Goal: Transaction & Acquisition: Download file/media

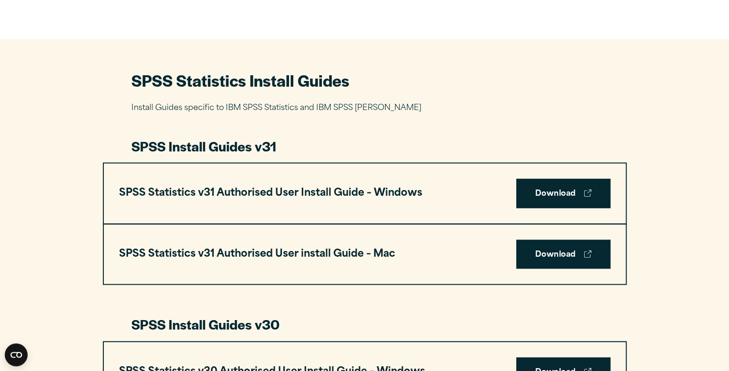
scroll to position [476, 0]
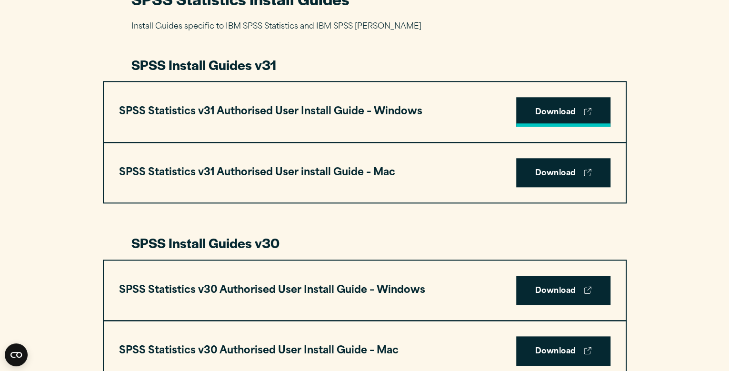
click at [561, 111] on link "Download" at bounding box center [563, 112] width 94 height 30
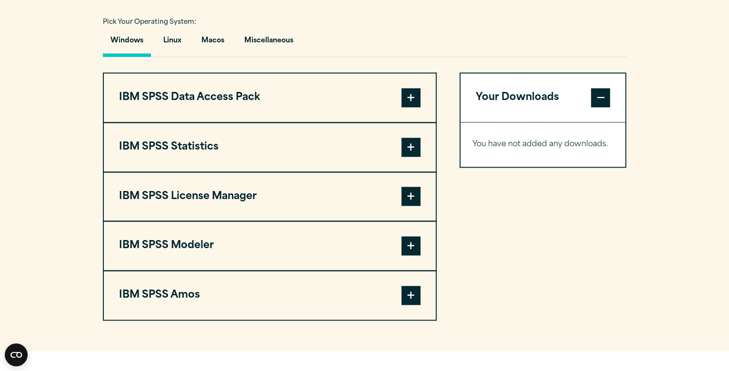
scroll to position [714, 0]
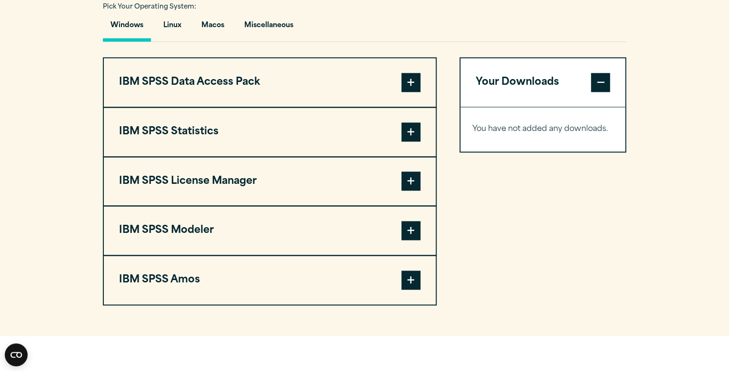
click at [410, 81] on span at bounding box center [410, 82] width 19 height 19
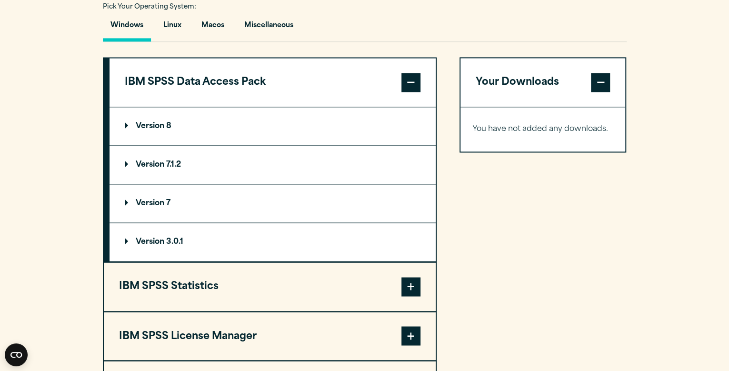
click at [149, 119] on summary "Version 8" at bounding box center [272, 126] width 326 height 38
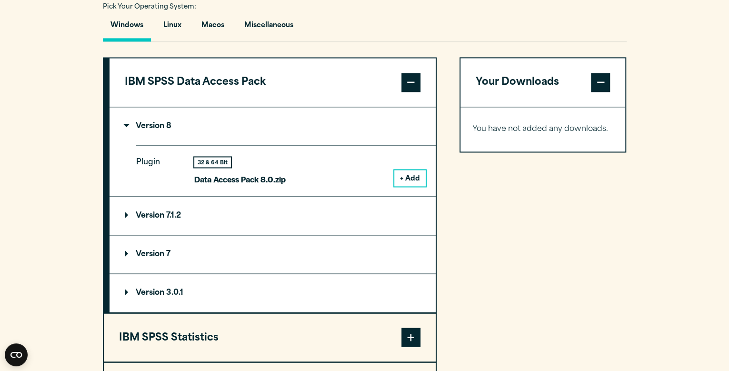
click at [415, 172] on button "+ Add" at bounding box center [409, 178] width 31 height 16
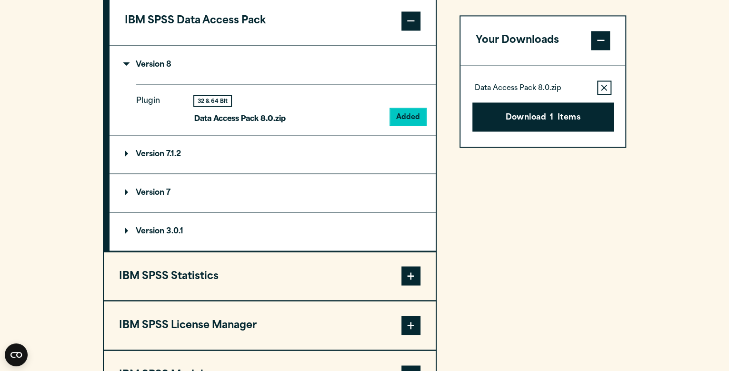
scroll to position [833, 0]
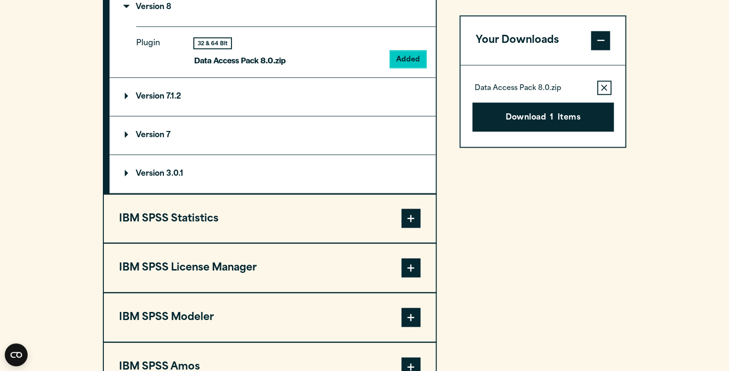
click at [412, 210] on span at bounding box center [410, 217] width 19 height 19
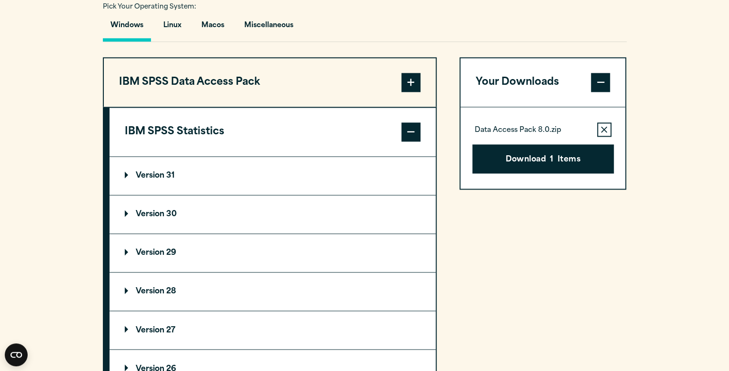
scroll to position [774, 0]
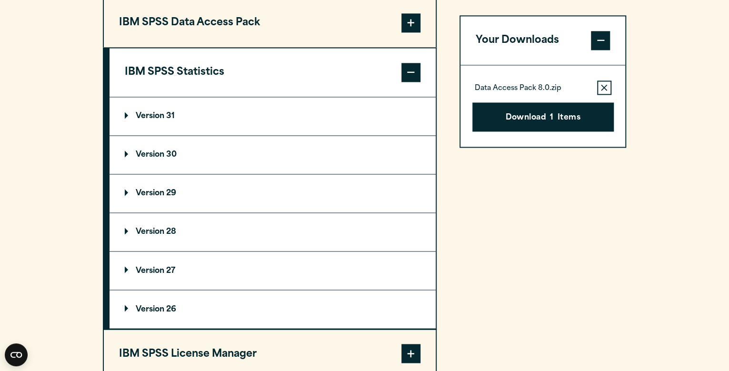
click at [151, 114] on p "Version 31" at bounding box center [150, 116] width 50 height 8
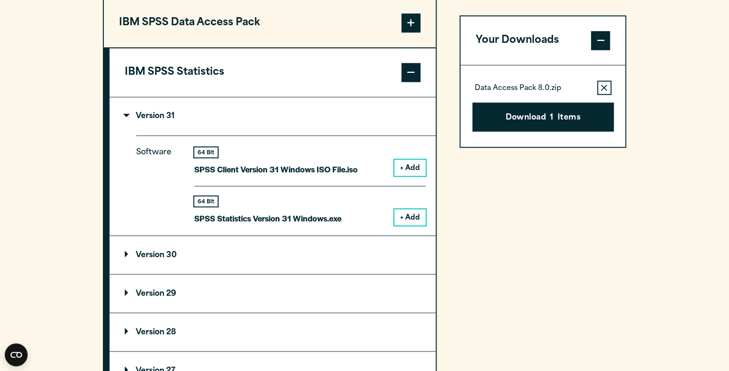
click at [408, 162] on button "+ Add" at bounding box center [409, 167] width 31 height 16
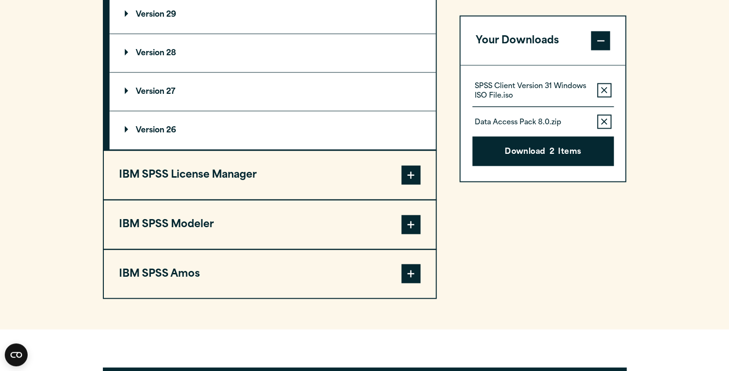
scroll to position [1071, 0]
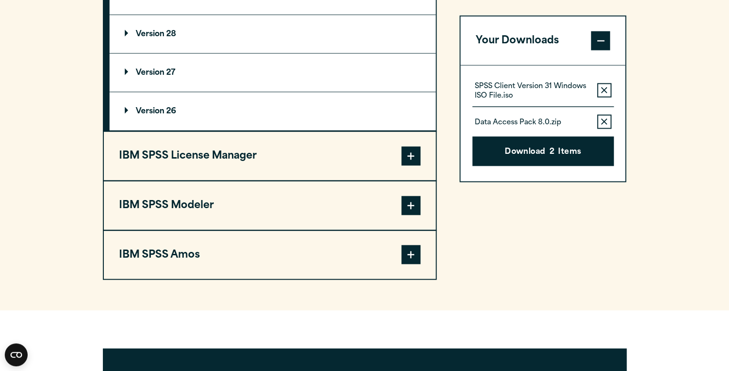
click at [410, 151] on span at bounding box center [410, 156] width 19 height 19
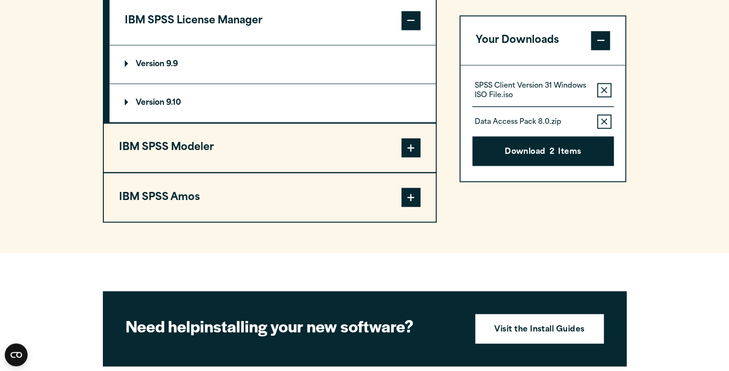
scroll to position [851, 0]
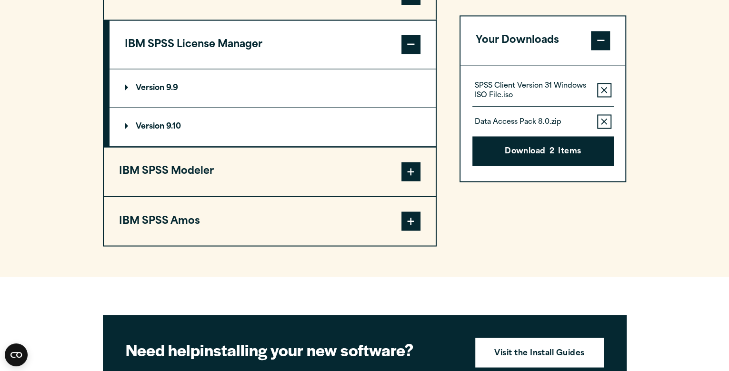
click at [408, 163] on span at bounding box center [410, 171] width 19 height 19
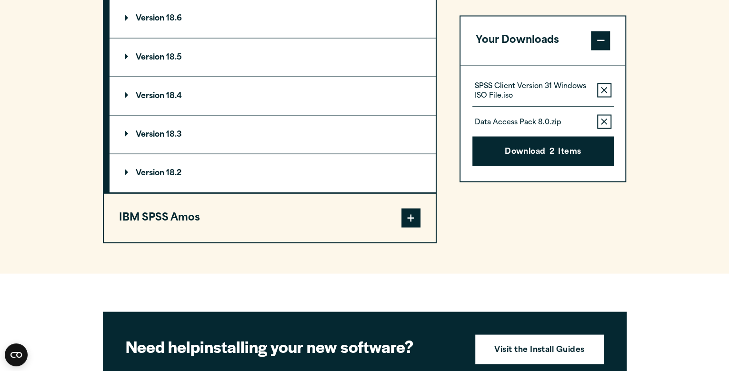
scroll to position [970, 0]
click at [414, 209] on span at bounding box center [410, 217] width 19 height 19
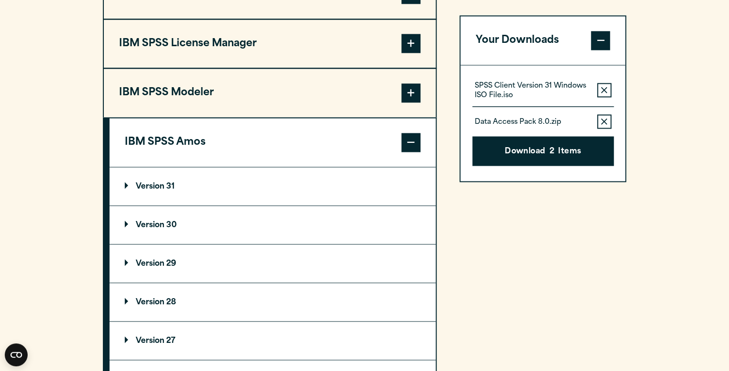
scroll to position [851, 0]
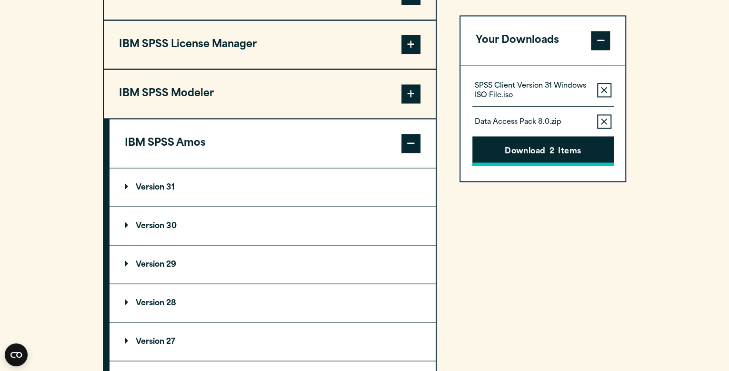
click at [531, 146] on button "Download 2 Items" at bounding box center [542, 152] width 141 height 30
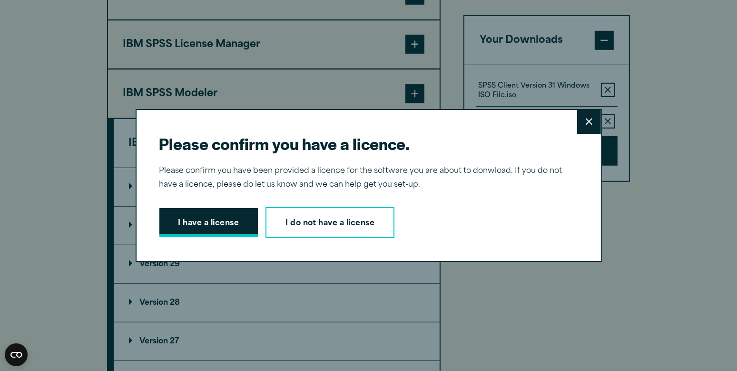
click at [214, 221] on button "I have a license" at bounding box center [208, 223] width 99 height 30
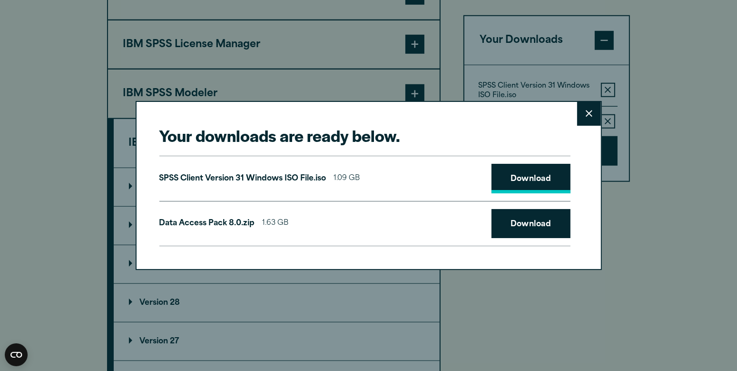
click at [519, 172] on link "Download" at bounding box center [531, 179] width 79 height 30
click at [520, 222] on link "Download" at bounding box center [531, 224] width 79 height 30
drag, startPoint x: 582, startPoint y: 114, endPoint x: 598, endPoint y: 47, distance: 69.0
click at [586, 114] on icon at bounding box center [589, 113] width 7 height 7
